Goal: Task Accomplishment & Management: Use online tool/utility

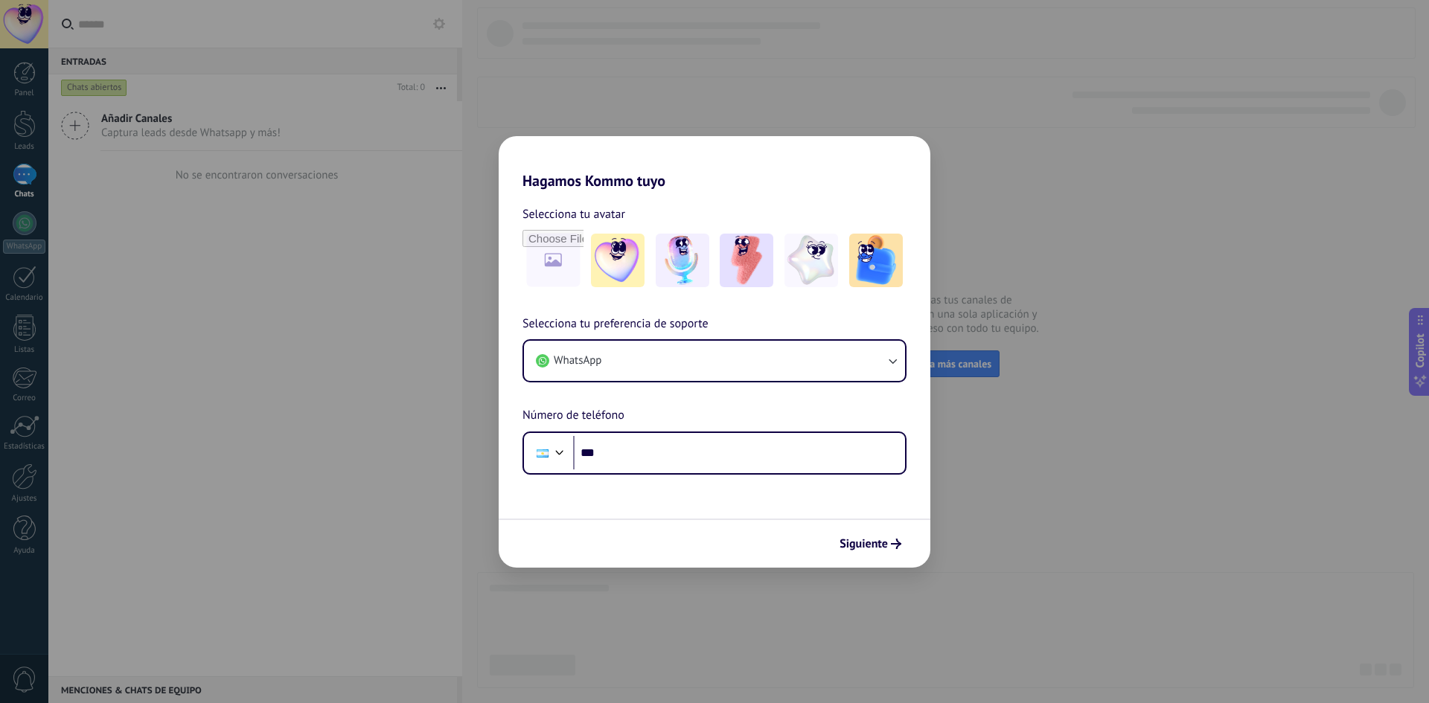
click at [637, 72] on div "Hagamos Kommo tuyo Selecciona tu avatar Selecciona tu preferencia de soporte Wh…" at bounding box center [714, 351] width 1429 height 703
click at [904, 537] on button "Siguiente" at bounding box center [870, 543] width 75 height 25
click at [744, 465] on input "***" at bounding box center [739, 453] width 332 height 34
click at [664, 437] on input "***" at bounding box center [739, 453] width 332 height 34
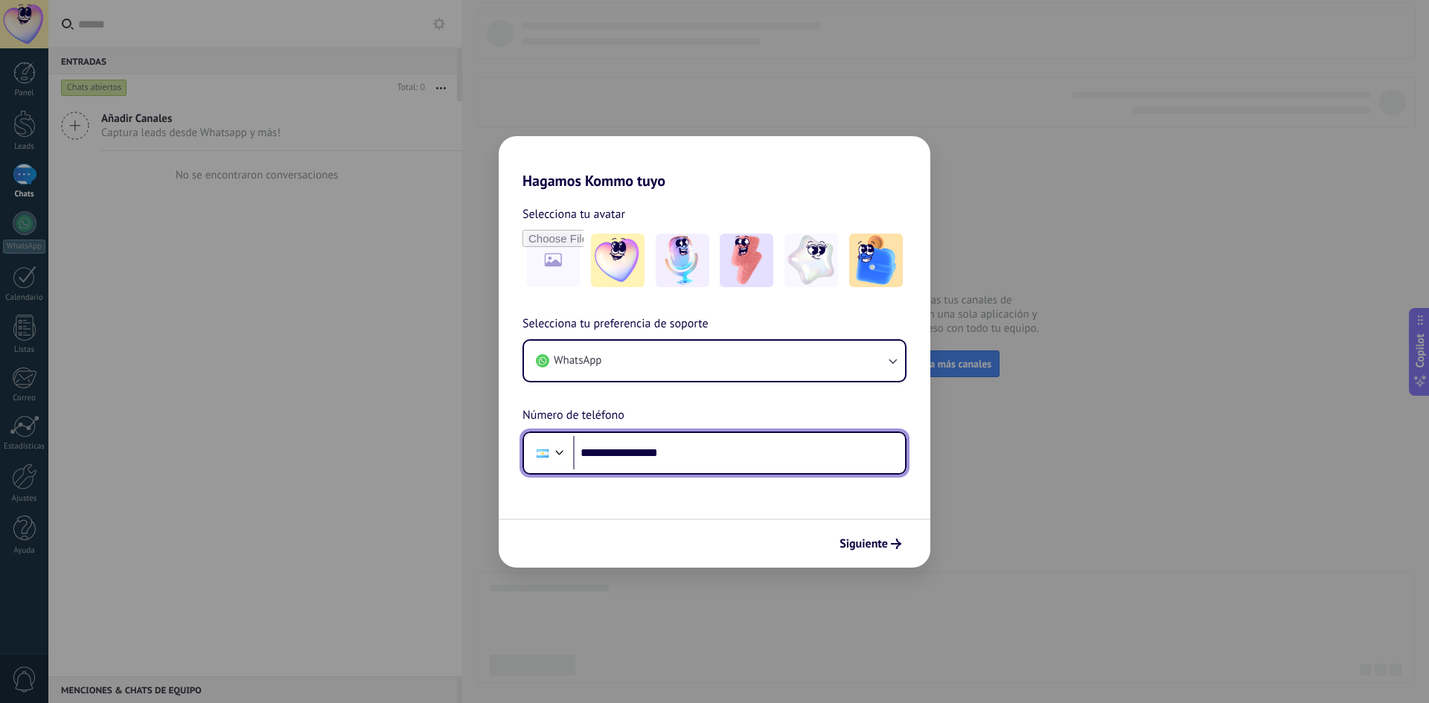
click at [669, 448] on input "**********" at bounding box center [739, 453] width 332 height 34
drag, startPoint x: 665, startPoint y: 450, endPoint x: 704, endPoint y: 452, distance: 38.8
click at [704, 452] on input "**********" at bounding box center [739, 453] width 332 height 34
type input "**********"
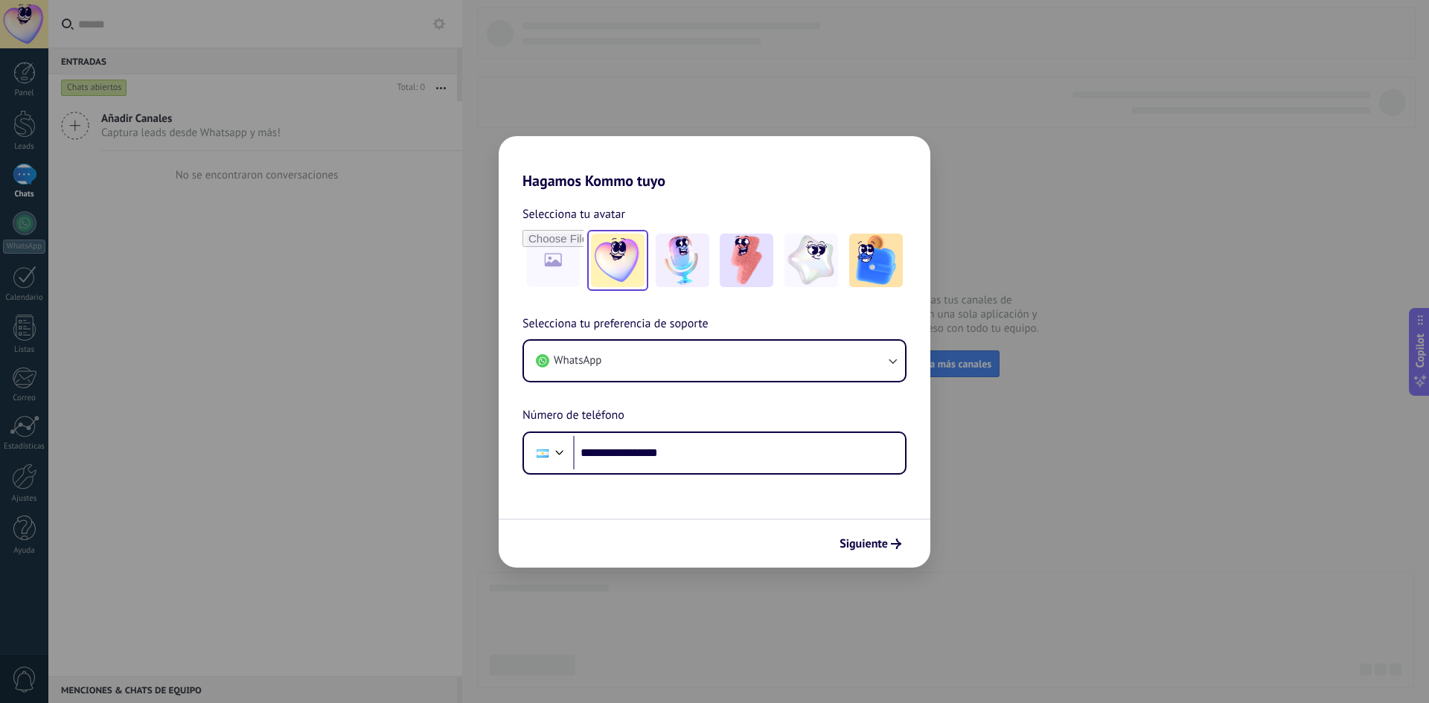
click at [619, 251] on img at bounding box center [618, 261] width 54 height 54
click at [872, 541] on span "Siguiente" at bounding box center [864, 544] width 48 height 10
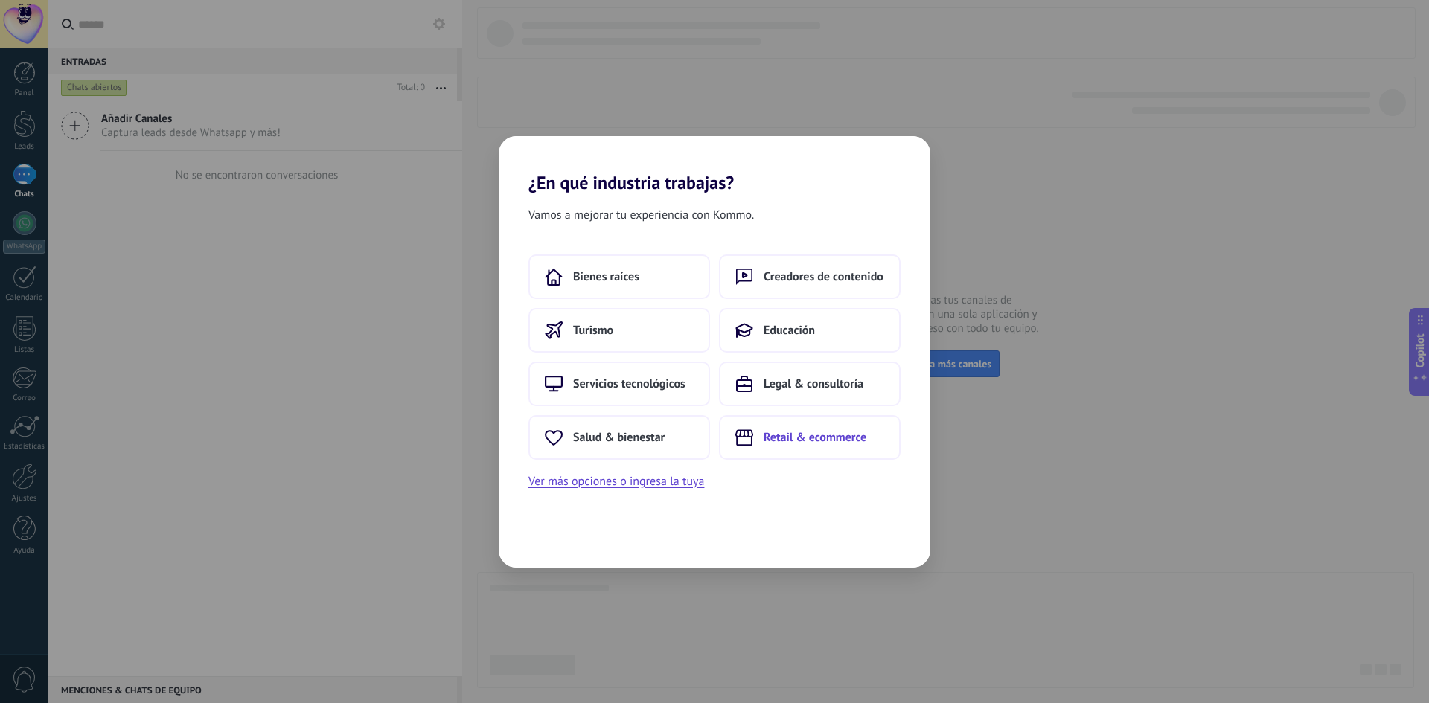
click at [839, 444] on span "Retail & ecommerce" at bounding box center [815, 437] width 103 height 15
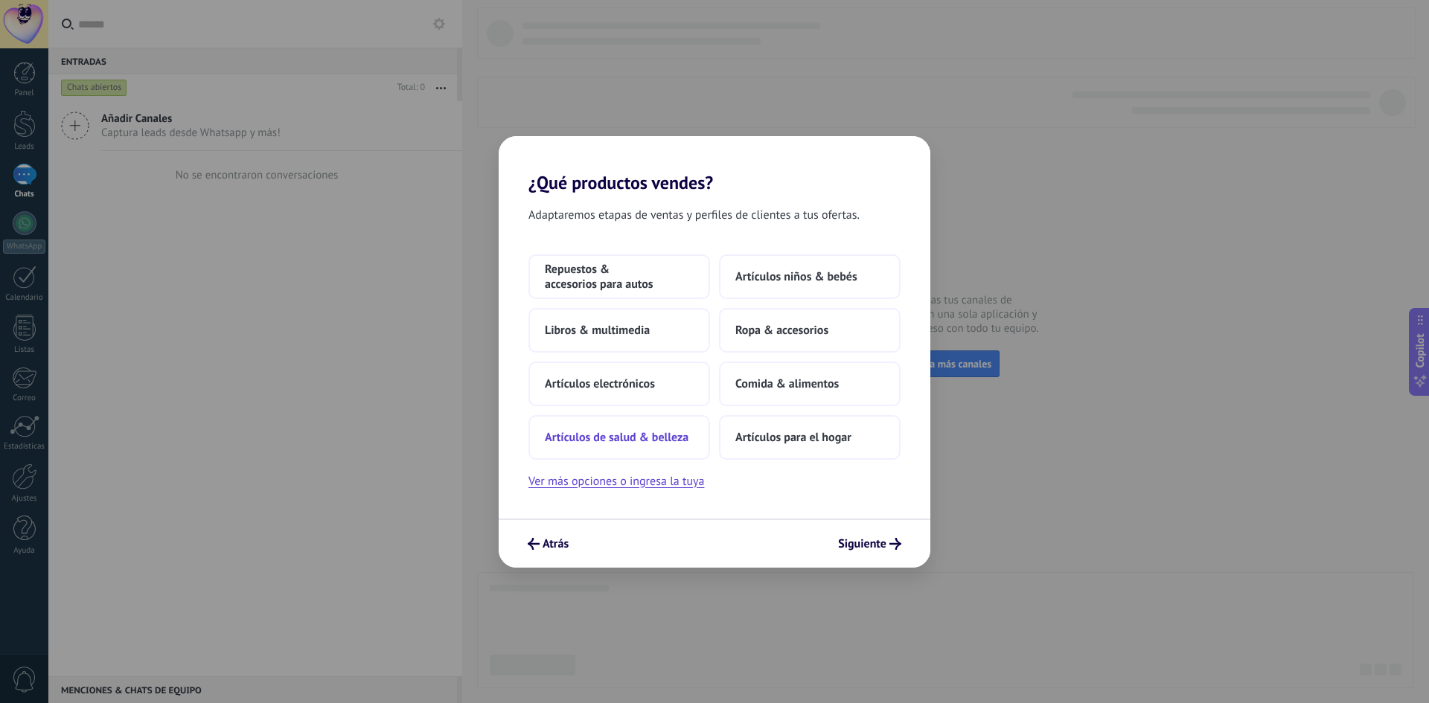
click at [665, 438] on span "Artículos de salud & belleza" at bounding box center [617, 437] width 144 height 15
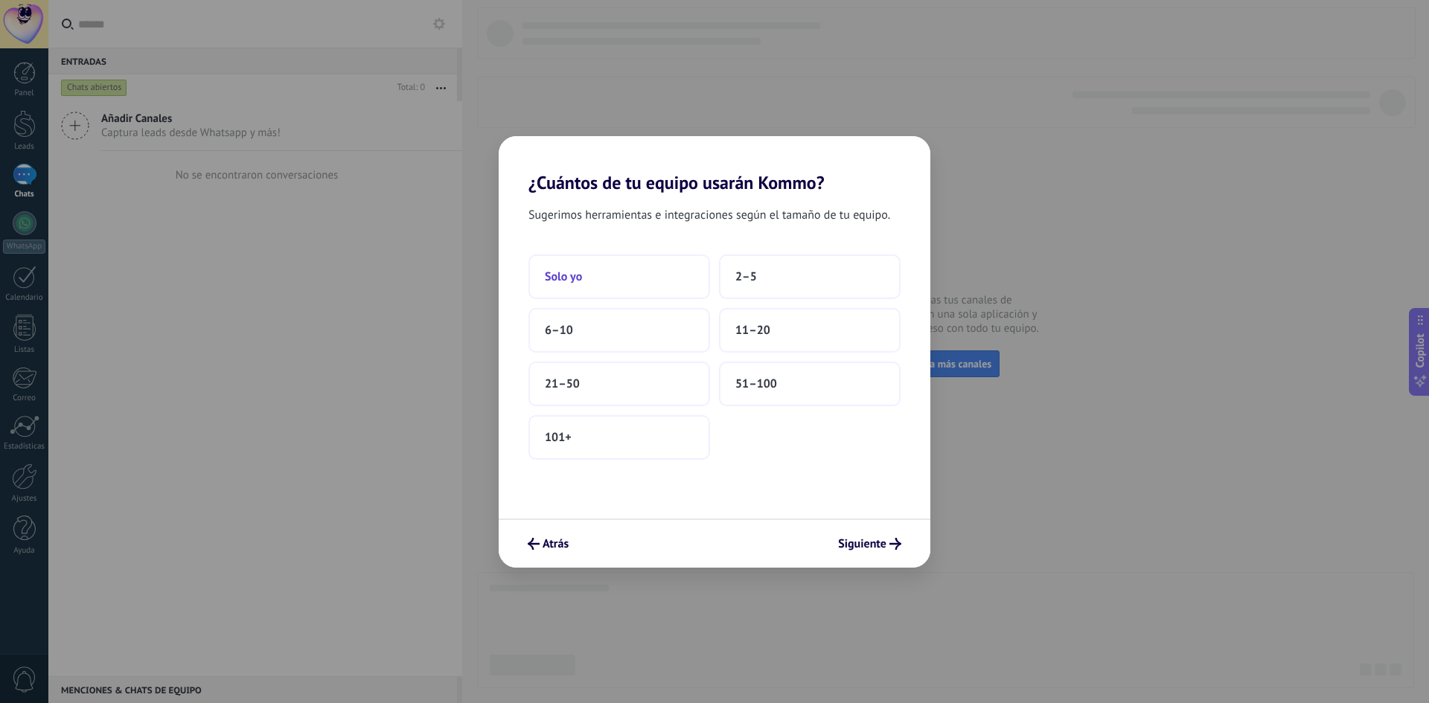
click at [671, 273] on button "Solo yo" at bounding box center [619, 277] width 182 height 45
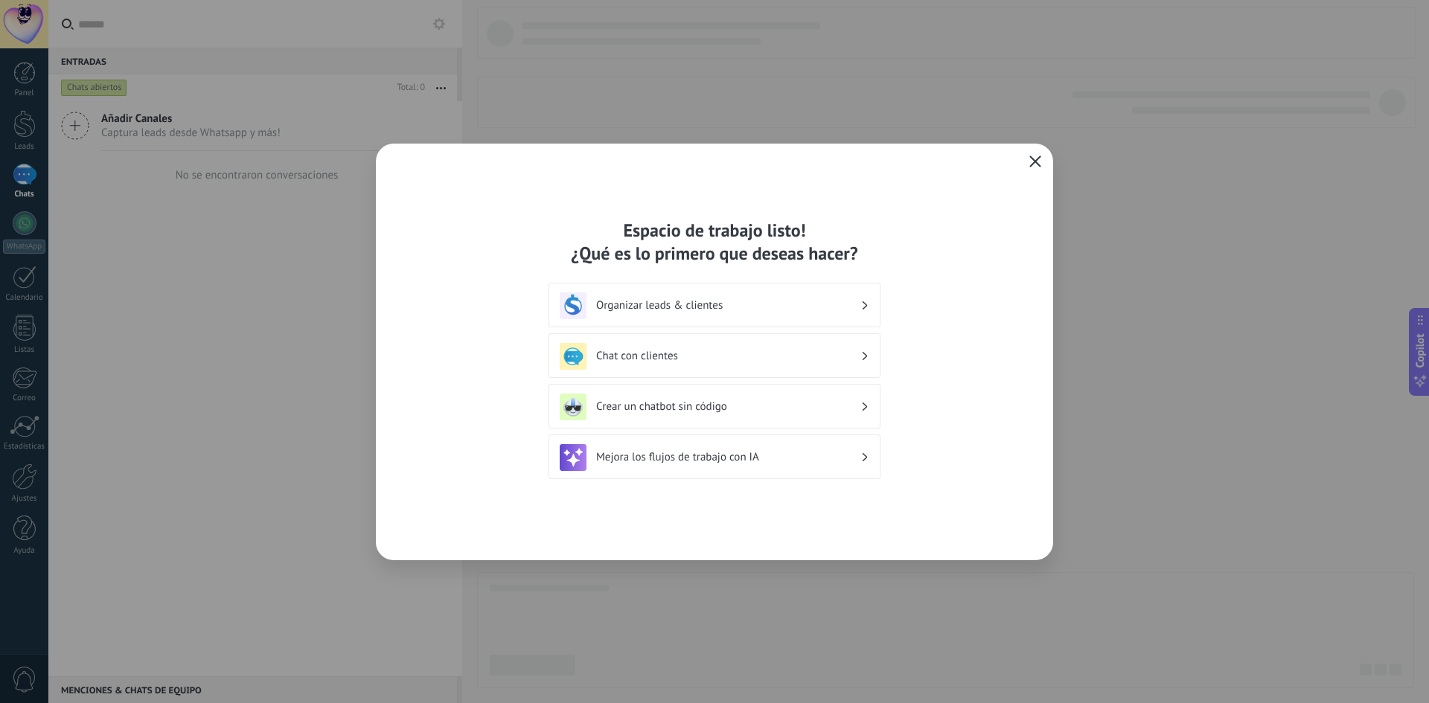
click at [1042, 164] on button "button" at bounding box center [1035, 162] width 19 height 21
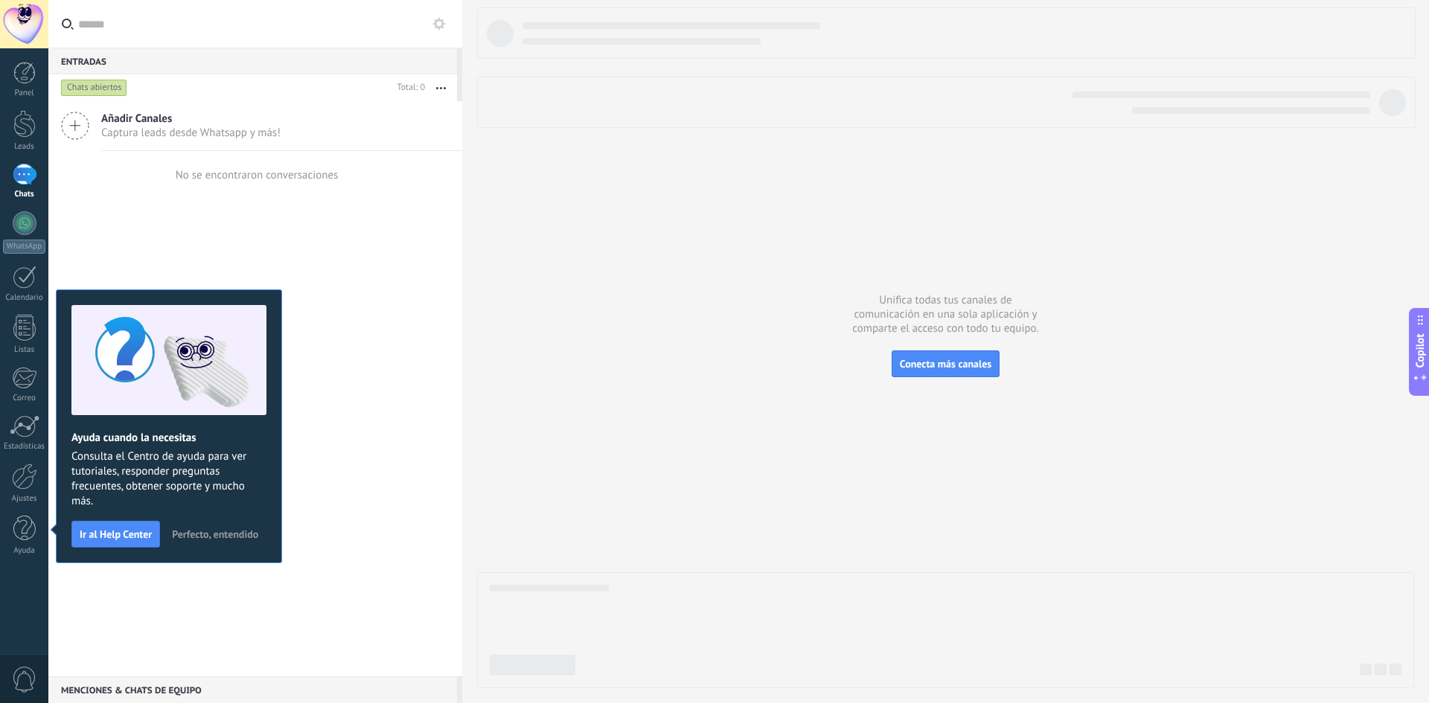
click at [257, 532] on span "Perfecto, entendido" at bounding box center [215, 534] width 86 height 10
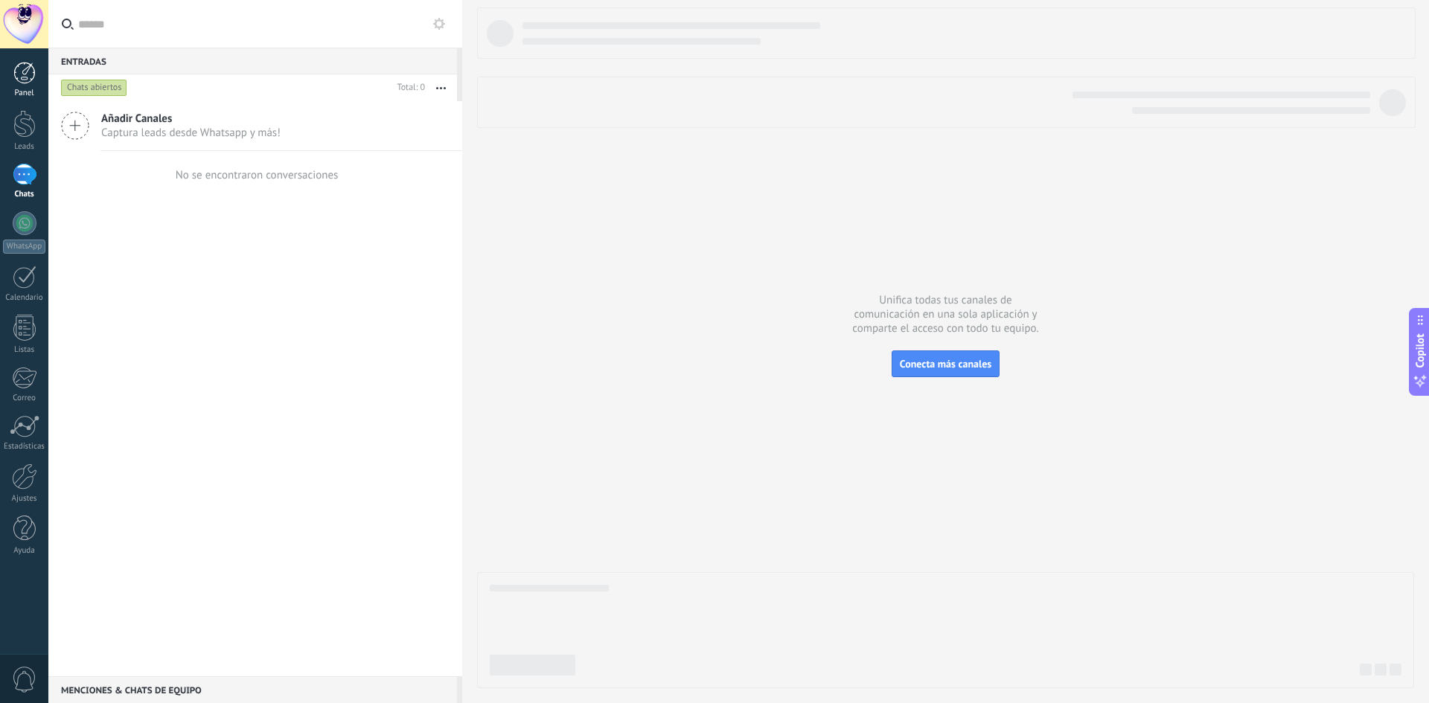
click at [31, 63] on div at bounding box center [24, 73] width 22 height 22
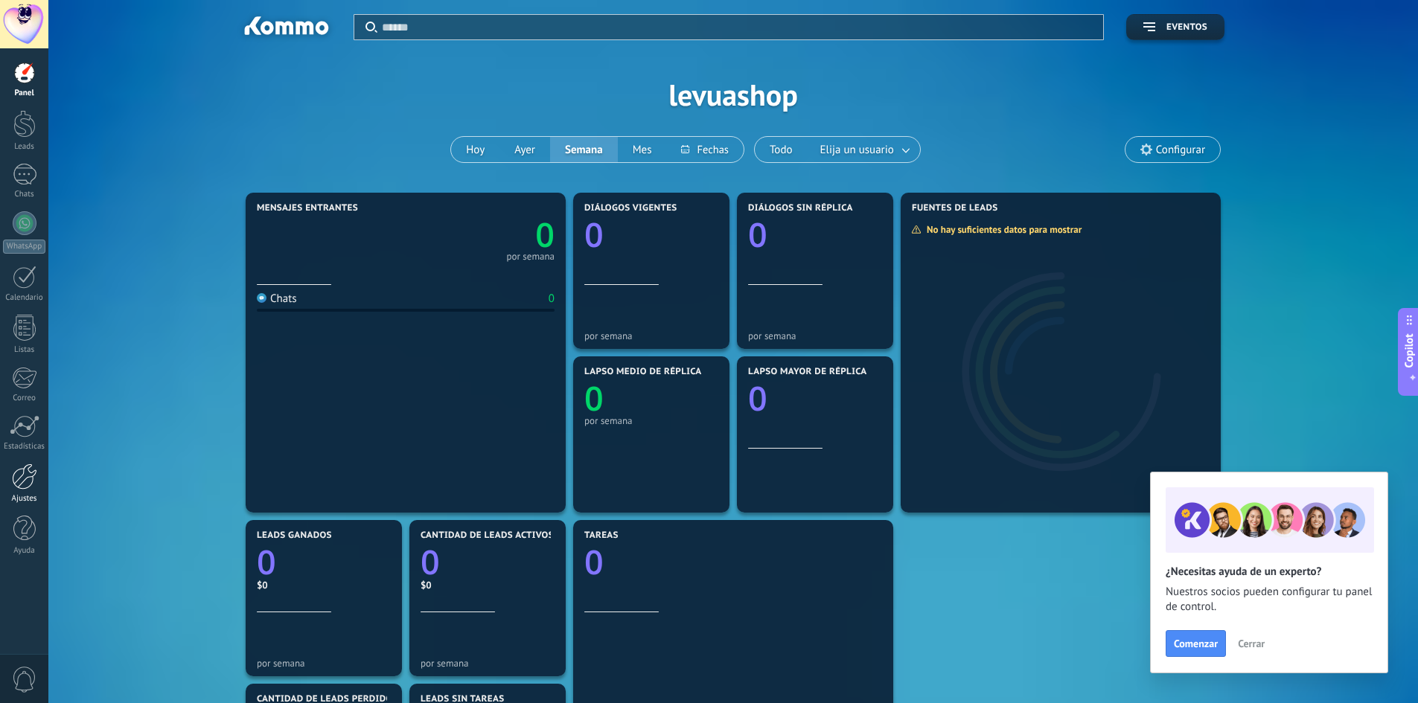
click at [22, 481] on div at bounding box center [24, 477] width 25 height 26
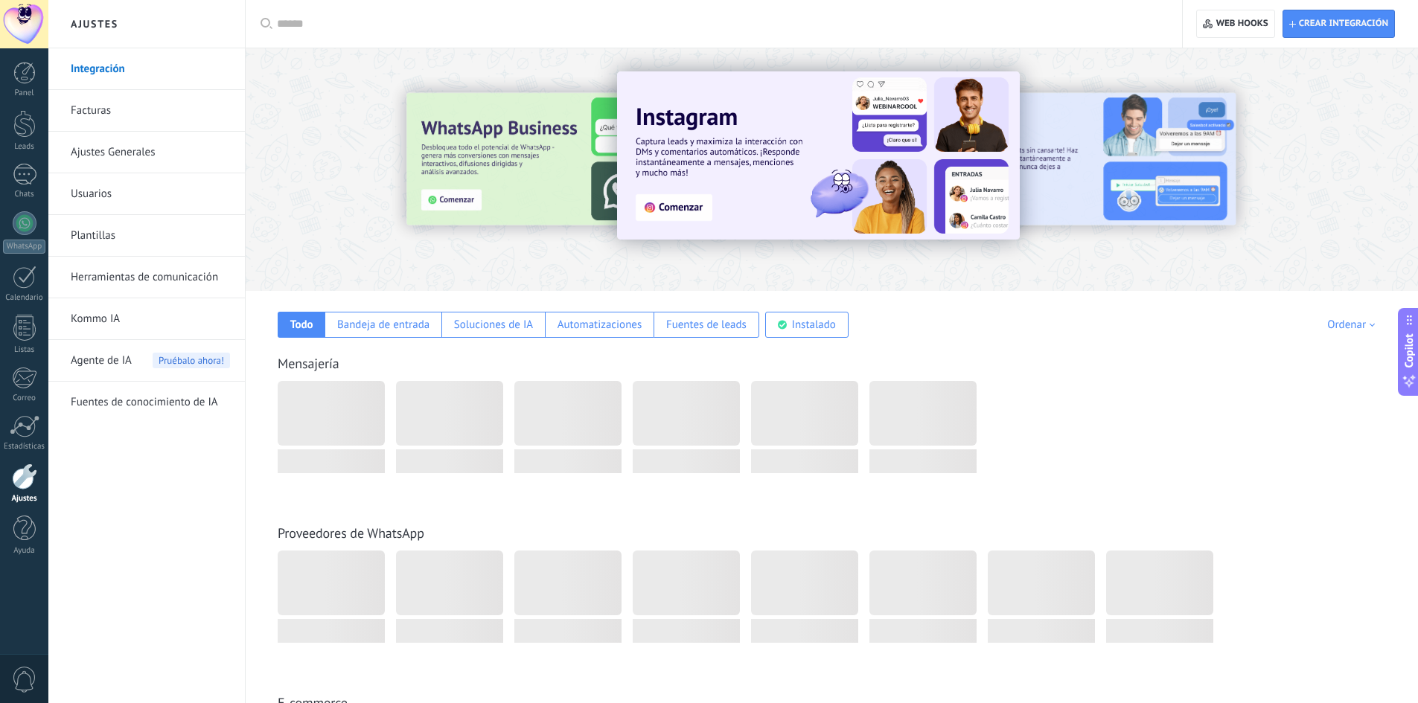
click at [120, 275] on link "Herramientas de comunicación" at bounding box center [150, 278] width 159 height 42
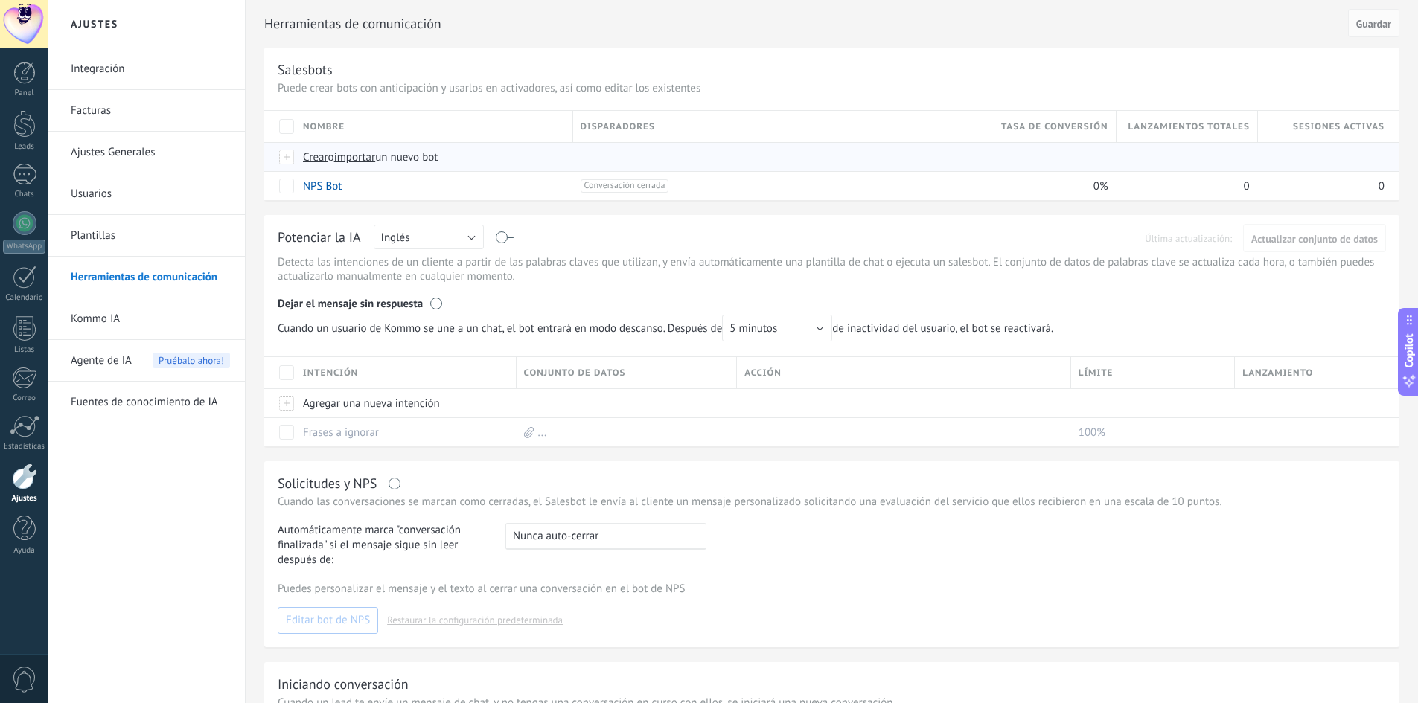
click at [354, 159] on span "importar" at bounding box center [355, 157] width 42 height 14
click at [0, 0] on input "importar un nuevo bot" at bounding box center [0, 0] width 0 height 0
click at [307, 162] on span "Crear" at bounding box center [315, 157] width 25 height 14
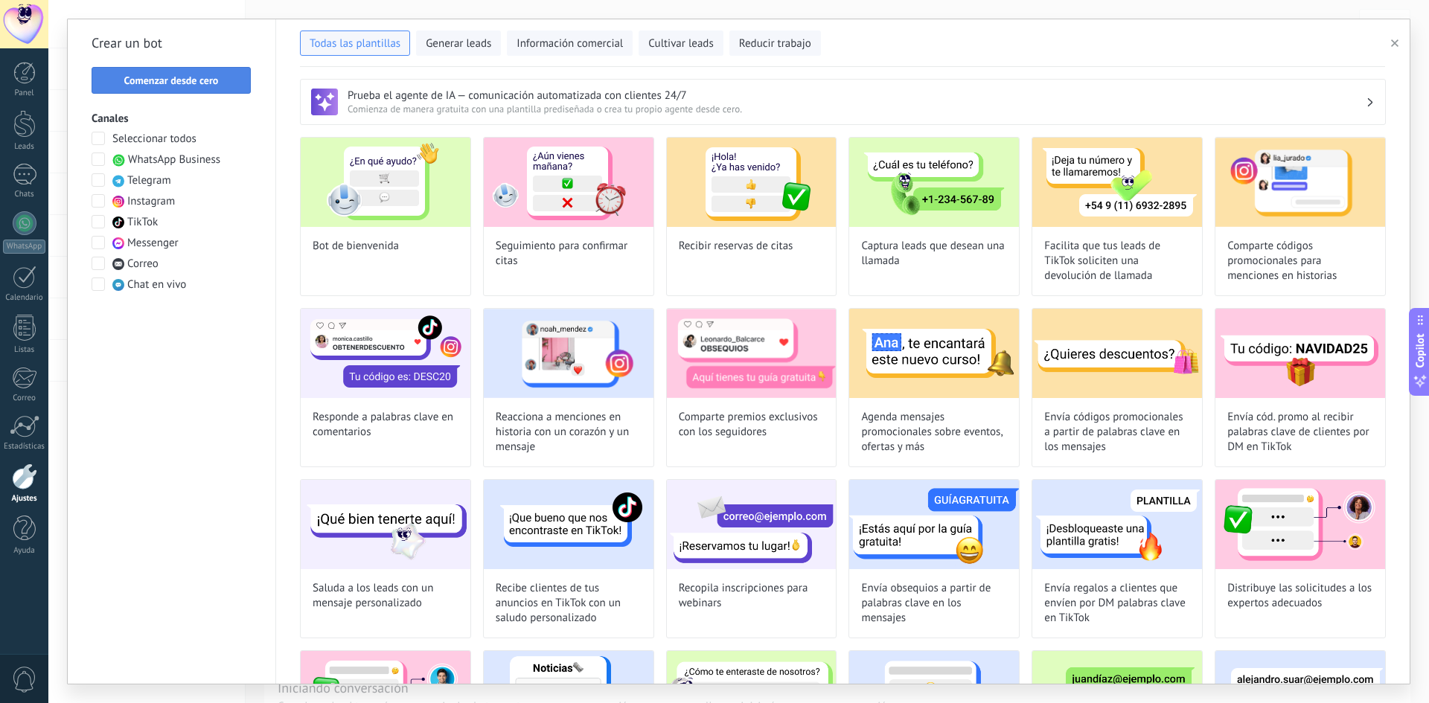
click at [202, 79] on span "Comenzar desde cero" at bounding box center [171, 80] width 95 height 10
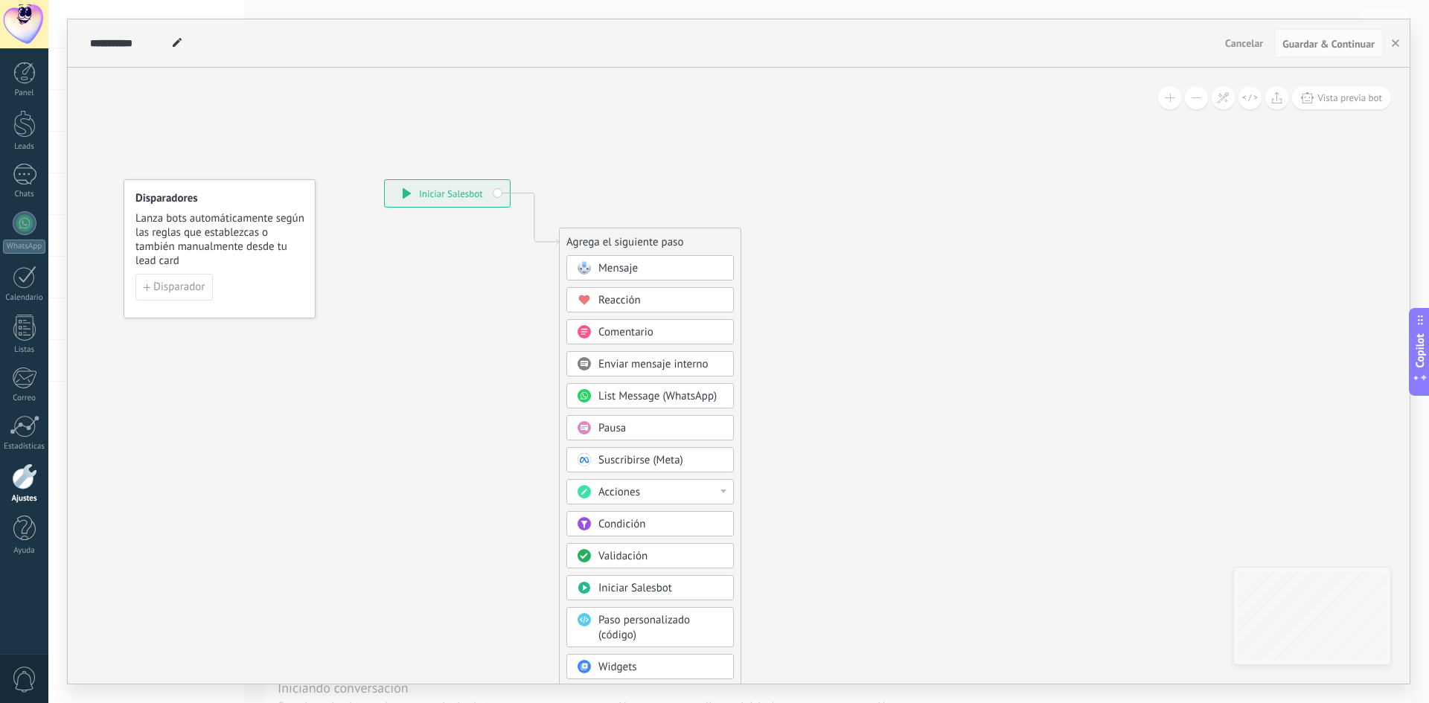
click at [654, 528] on div "Condición" at bounding box center [660, 524] width 125 height 15
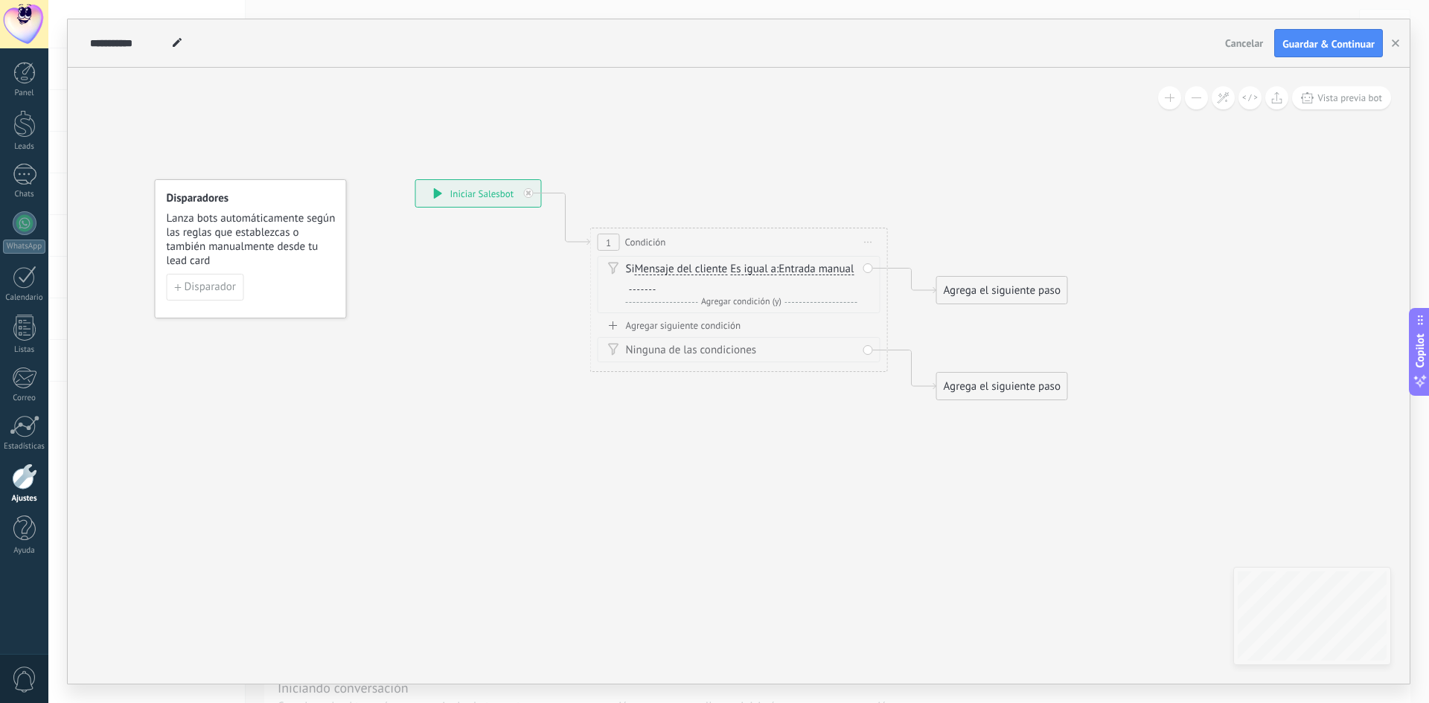
click at [656, 280] on div at bounding box center [643, 284] width 26 height 12
click at [656, 287] on div at bounding box center [643, 284] width 26 height 12
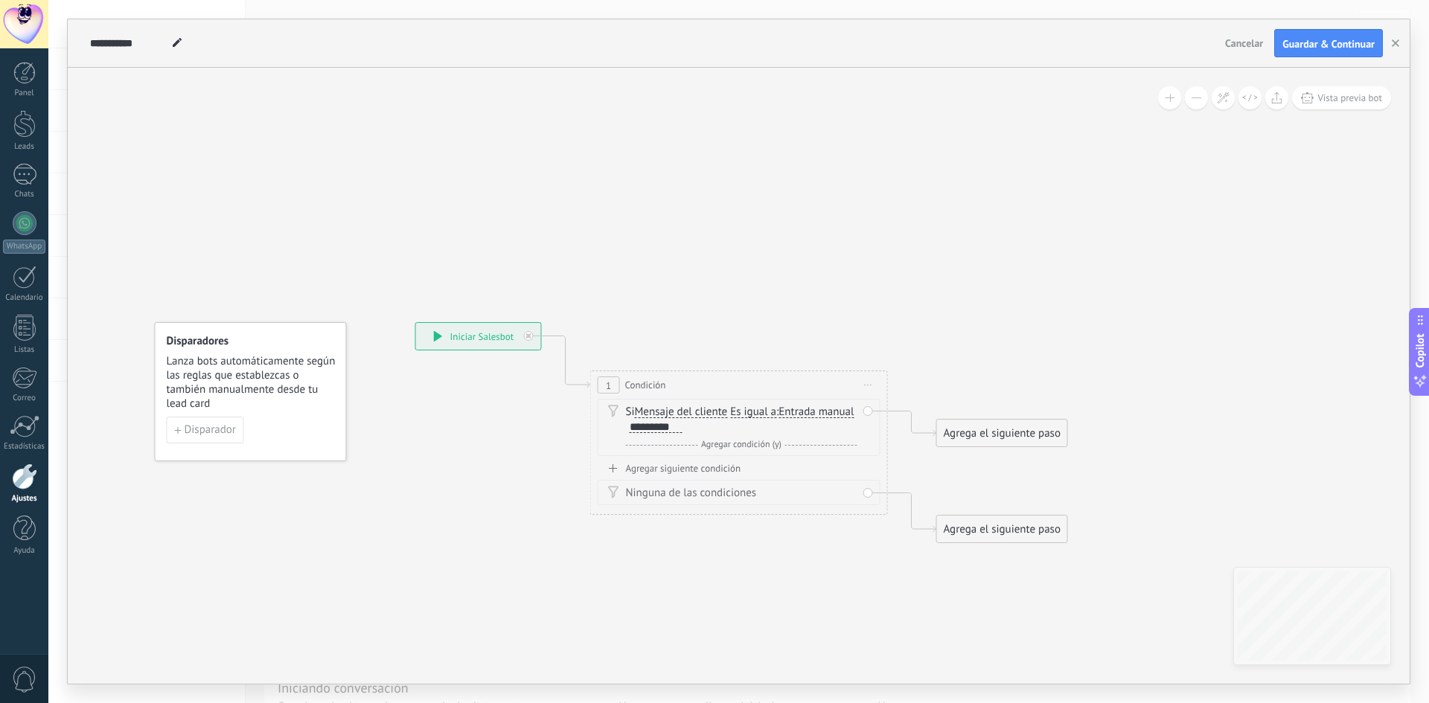
click at [681, 473] on div "Agregar siguiente condición" at bounding box center [739, 468] width 283 height 13
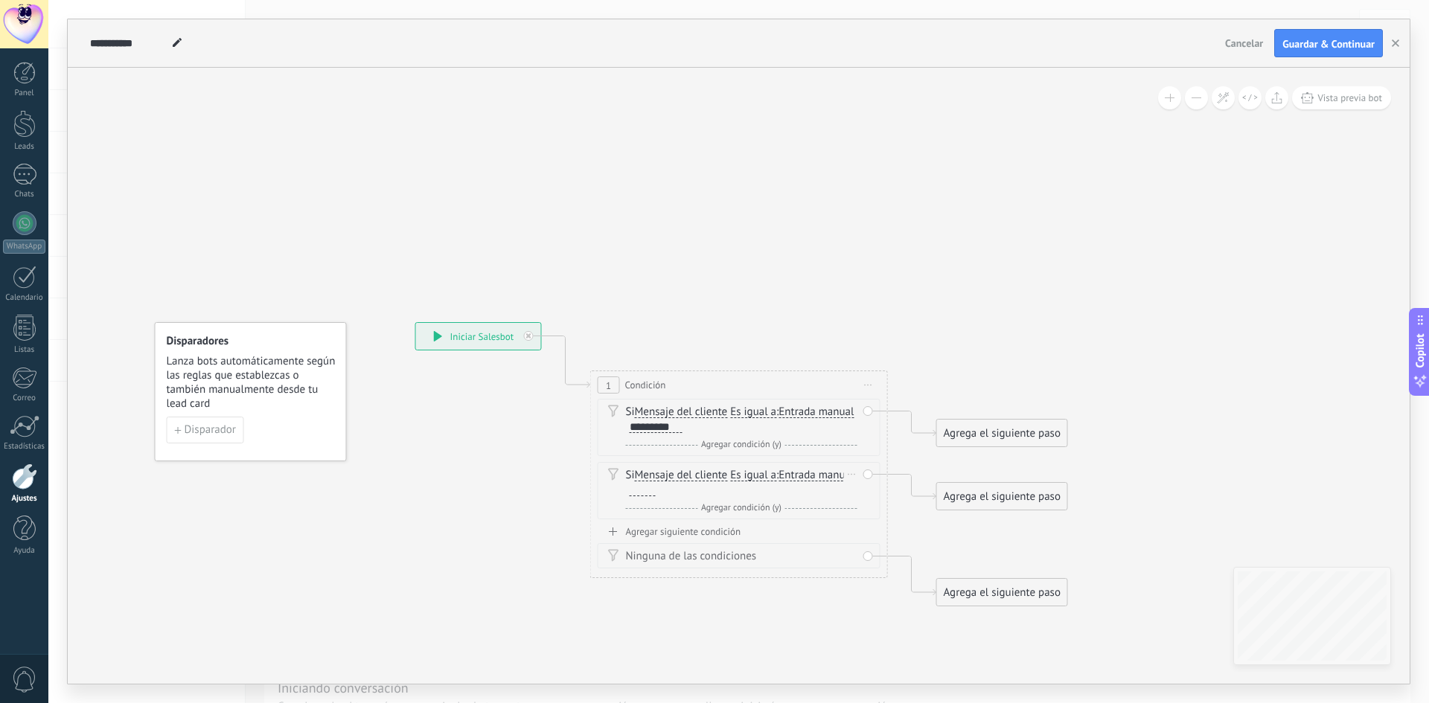
click at [656, 490] on div at bounding box center [643, 491] width 26 height 12
